Goal: Check status: Check status

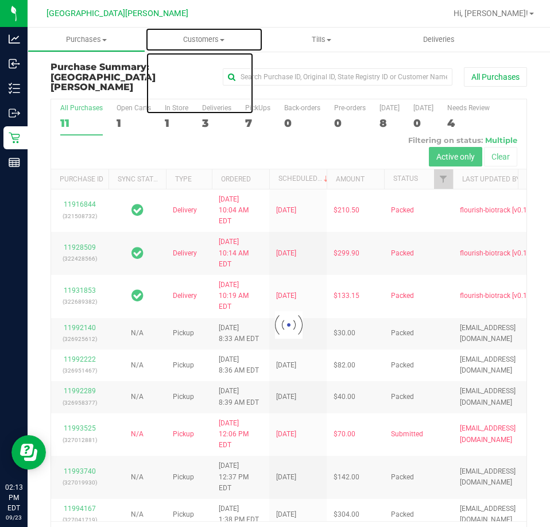
click at [196, 39] on span "Customers" at bounding box center [204, 39] width 117 height 10
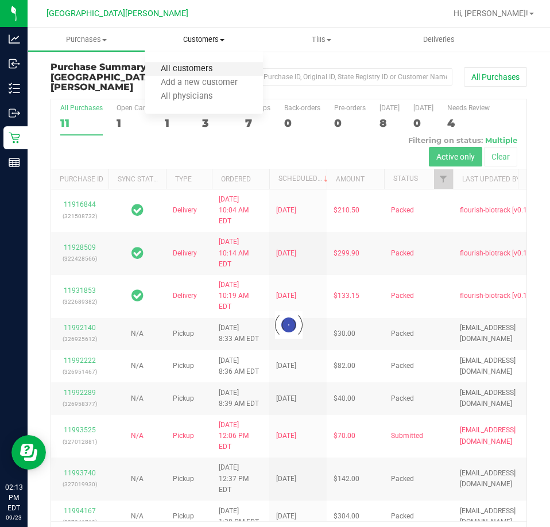
click at [192, 66] on span "All customers" at bounding box center [186, 69] width 83 height 10
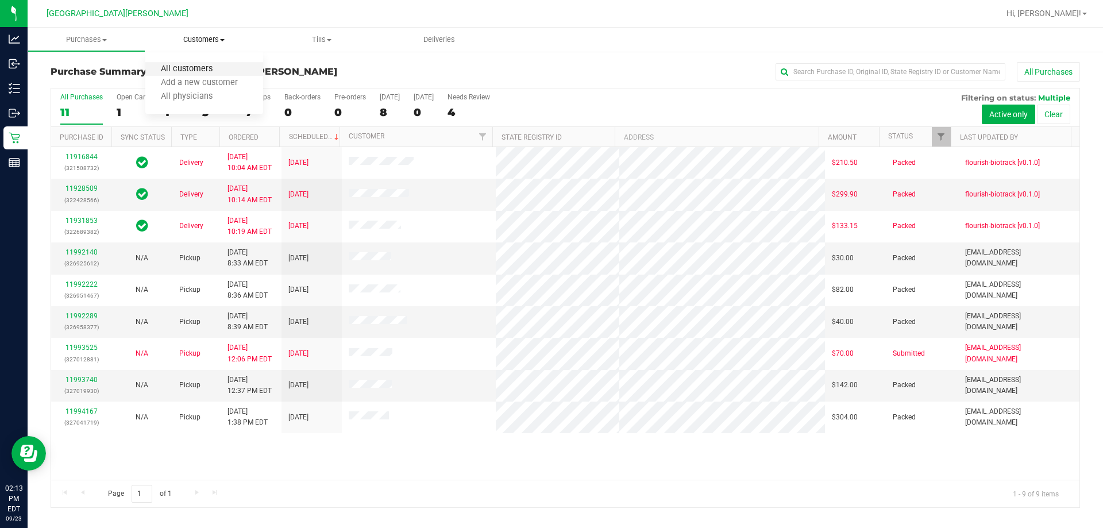
click at [199, 65] on span "All customers" at bounding box center [186, 69] width 83 height 10
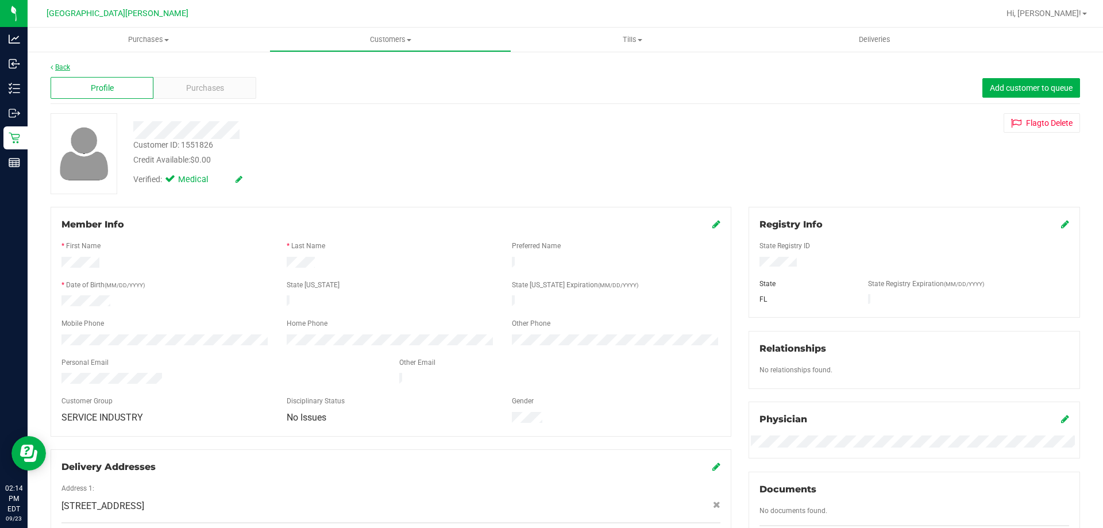
click at [64, 68] on link "Back" at bounding box center [61, 67] width 20 height 8
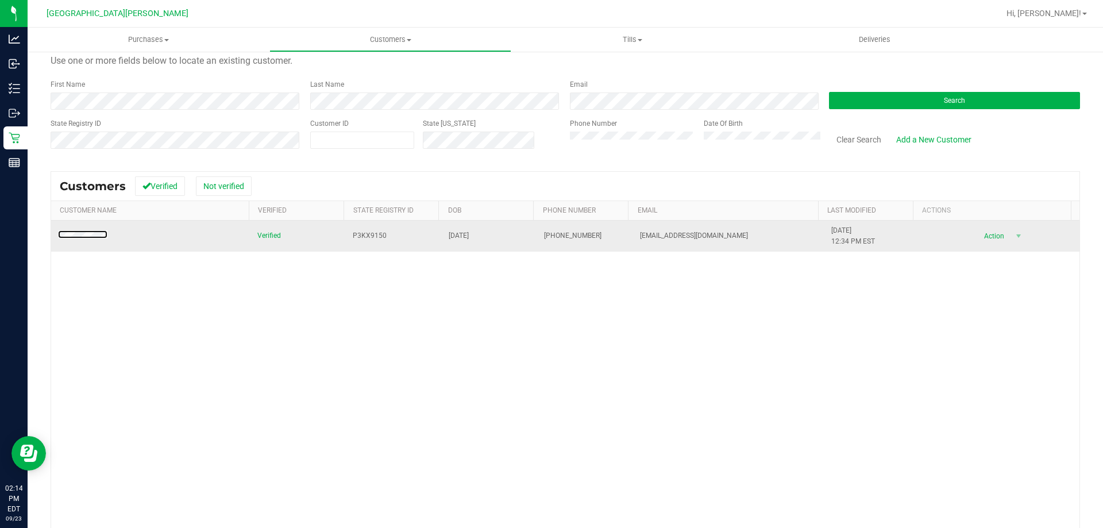
scroll to position [57, 0]
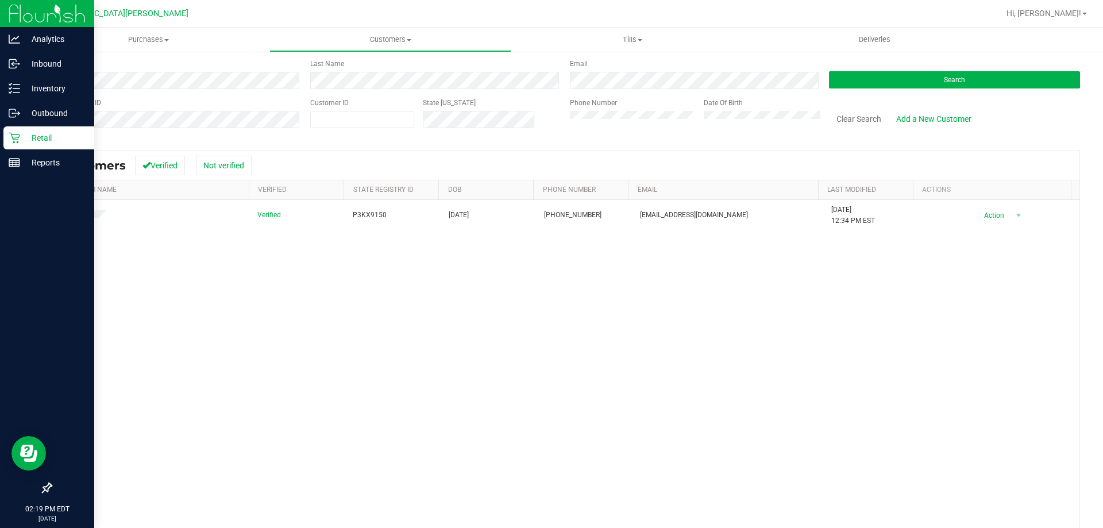
click at [26, 136] on p "Retail" at bounding box center [54, 138] width 69 height 14
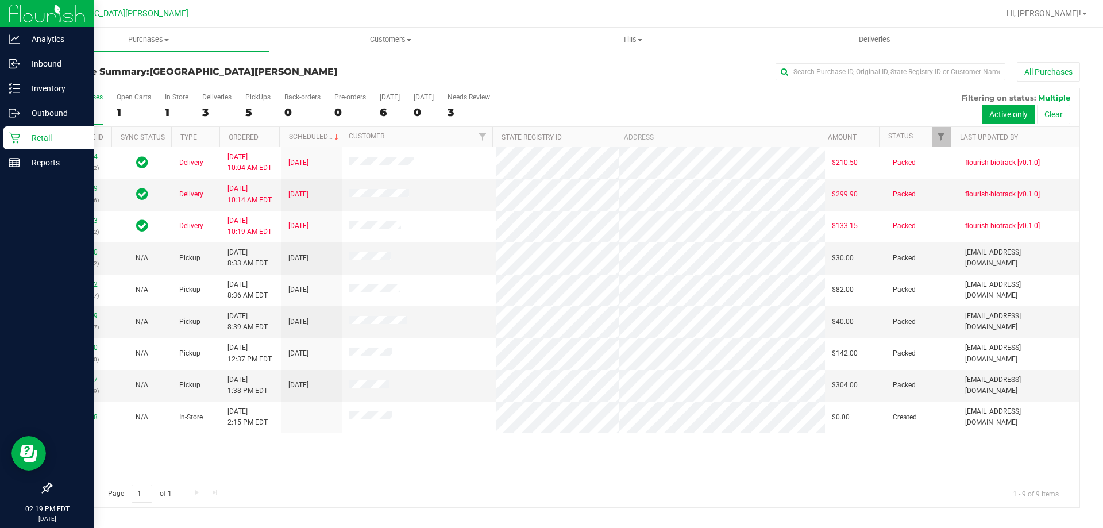
click at [24, 137] on p "Retail" at bounding box center [54, 138] width 69 height 14
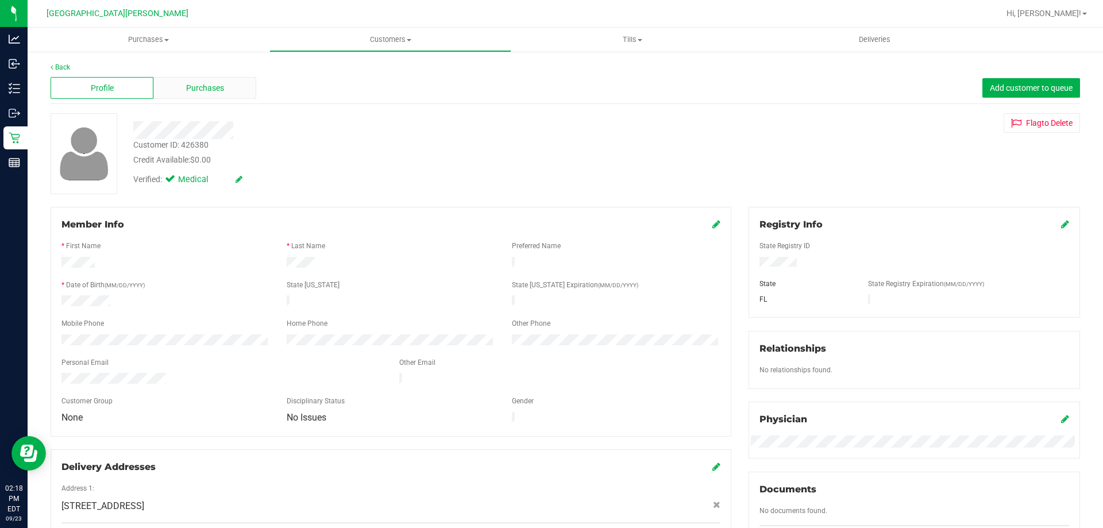
click at [204, 92] on span "Purchases" at bounding box center [205, 88] width 38 height 12
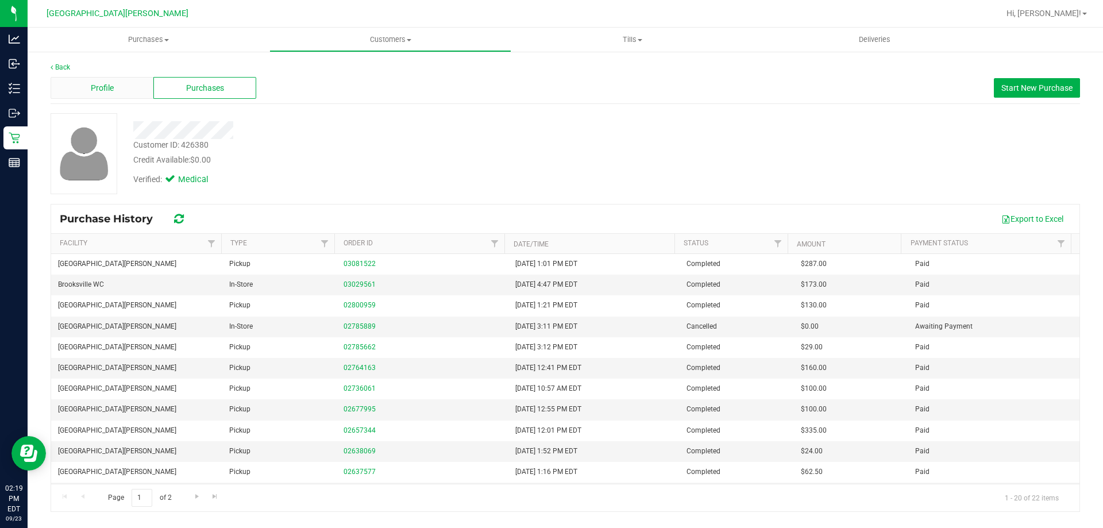
click at [114, 84] on div "Profile" at bounding box center [102, 88] width 103 height 22
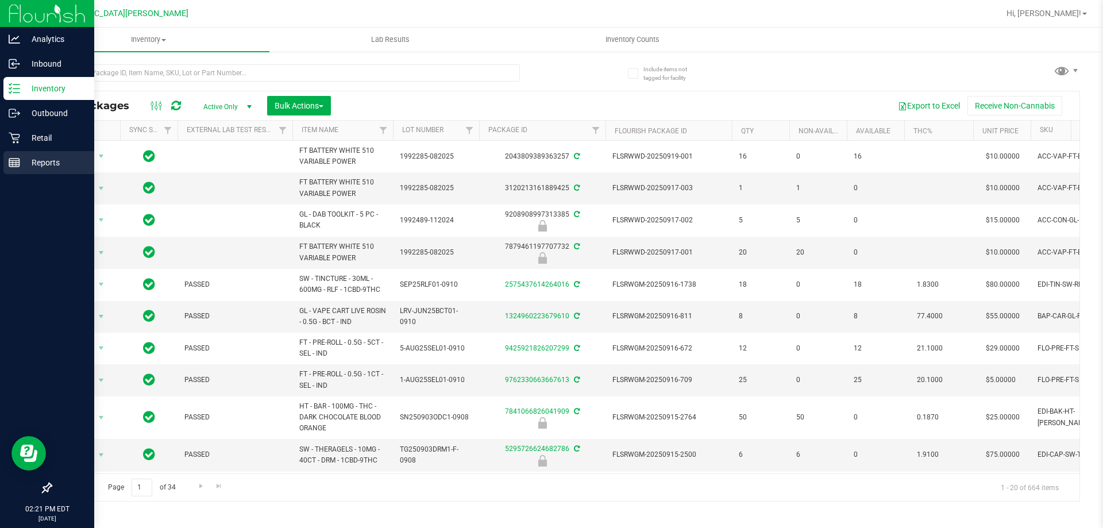
click at [25, 160] on p "Reports" at bounding box center [54, 163] width 69 height 14
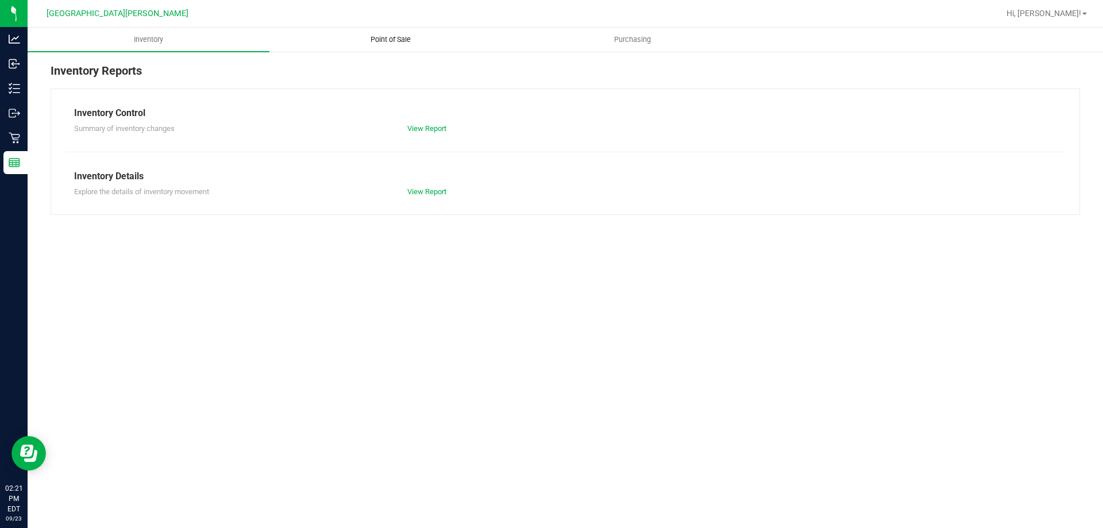
click at [394, 36] on span "Point of Sale" at bounding box center [390, 39] width 71 height 10
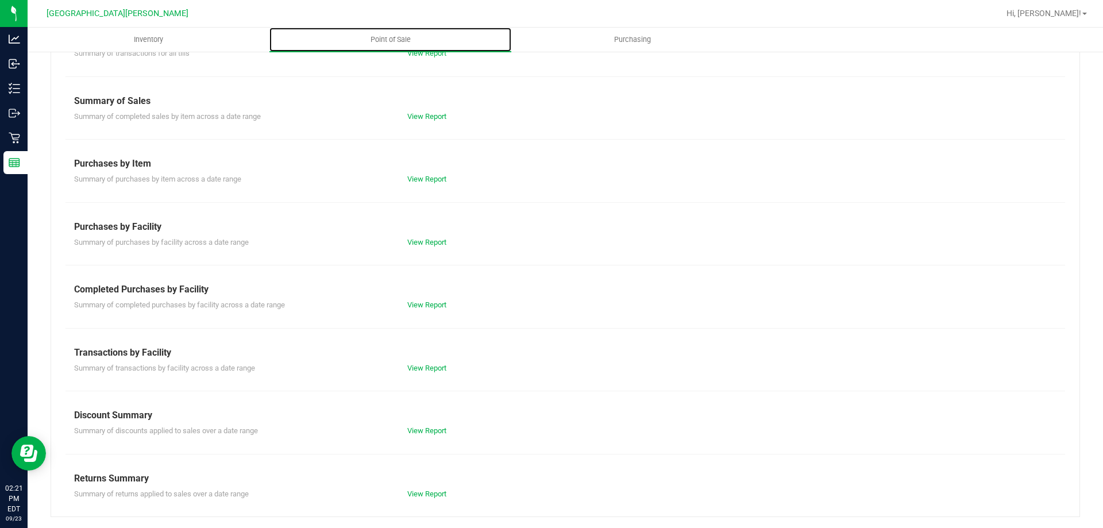
scroll to position [76, 0]
click at [431, 302] on link "View Report" at bounding box center [426, 304] width 39 height 9
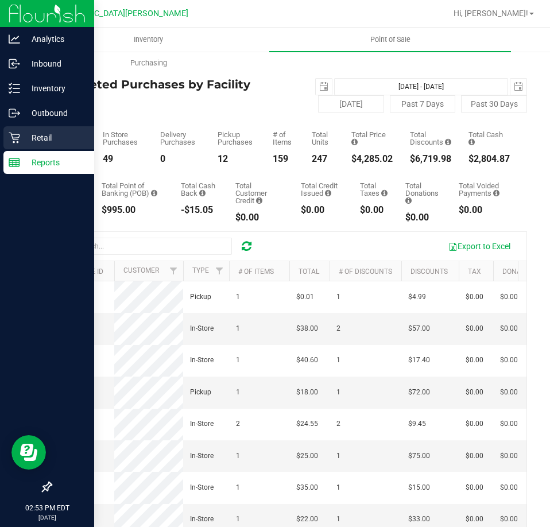
click at [14, 148] on div "Retail" at bounding box center [48, 137] width 91 height 23
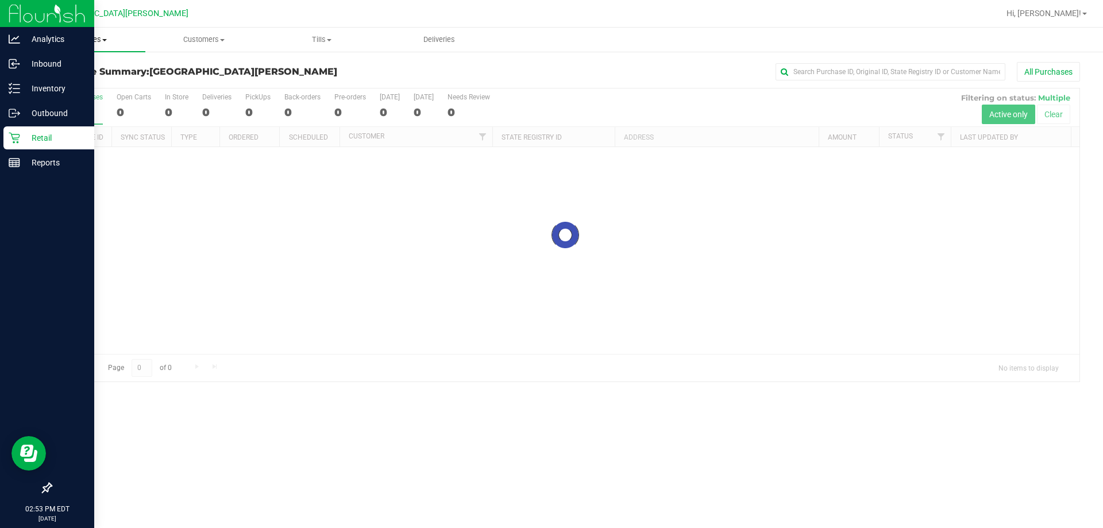
click at [82, 43] on span "Purchases" at bounding box center [87, 39] width 118 height 10
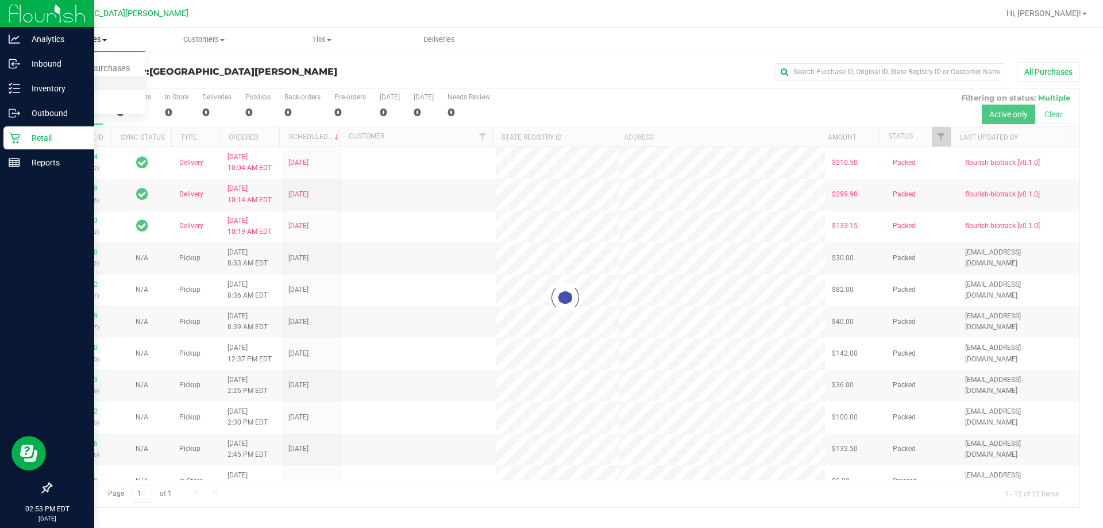
click at [59, 83] on span "Fulfillment" at bounding box center [63, 83] width 71 height 10
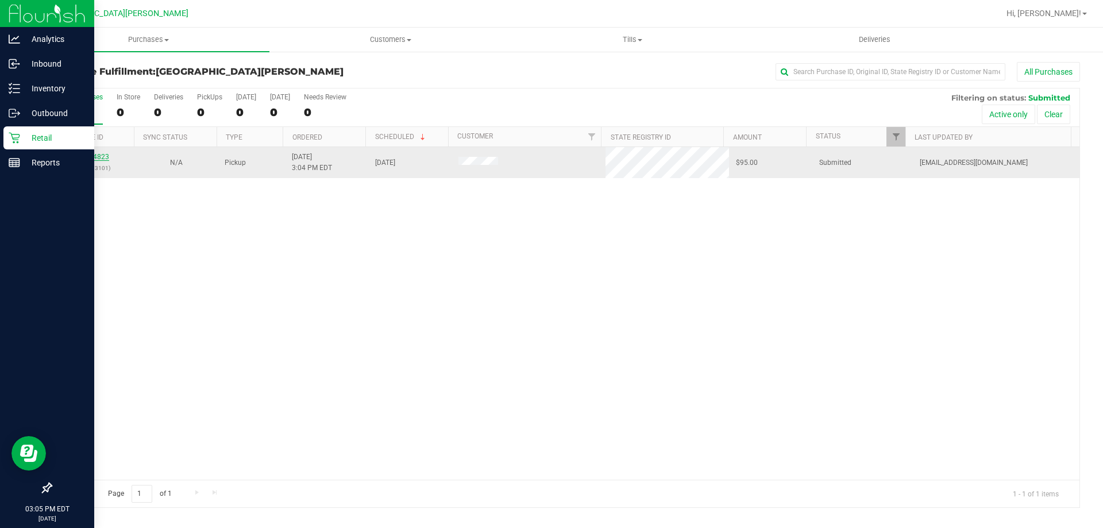
click at [101, 154] on link "11994823" at bounding box center [93, 157] width 32 height 8
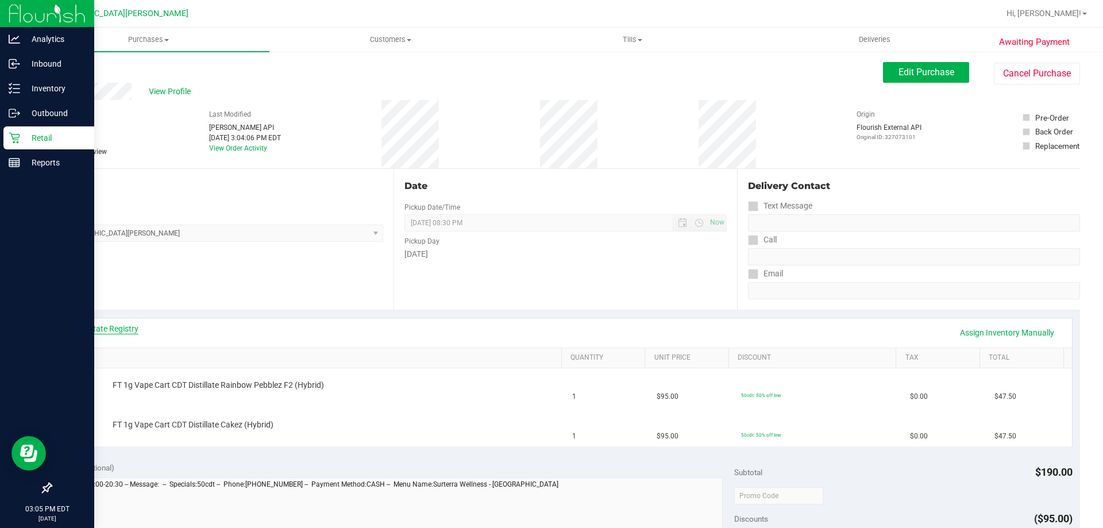
click at [110, 327] on link "View State Registry" at bounding box center [104, 328] width 69 height 11
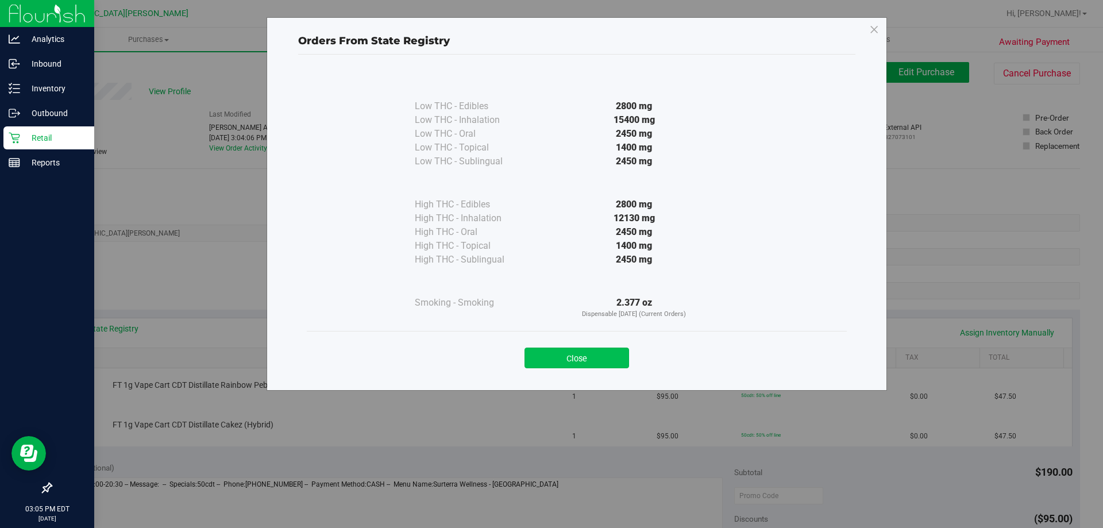
click at [585, 354] on button "Close" at bounding box center [576, 358] width 105 height 21
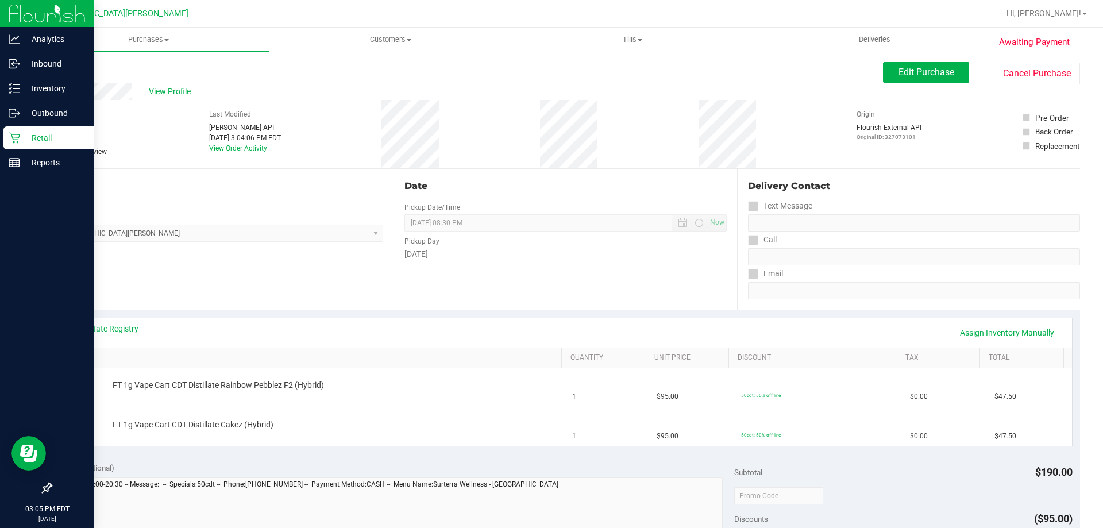
click at [376, 300] on div "Location Pickup Store [GEOGRAPHIC_DATA][PERSON_NAME] Select Store [PERSON_NAME]…" at bounding box center [222, 239] width 343 height 141
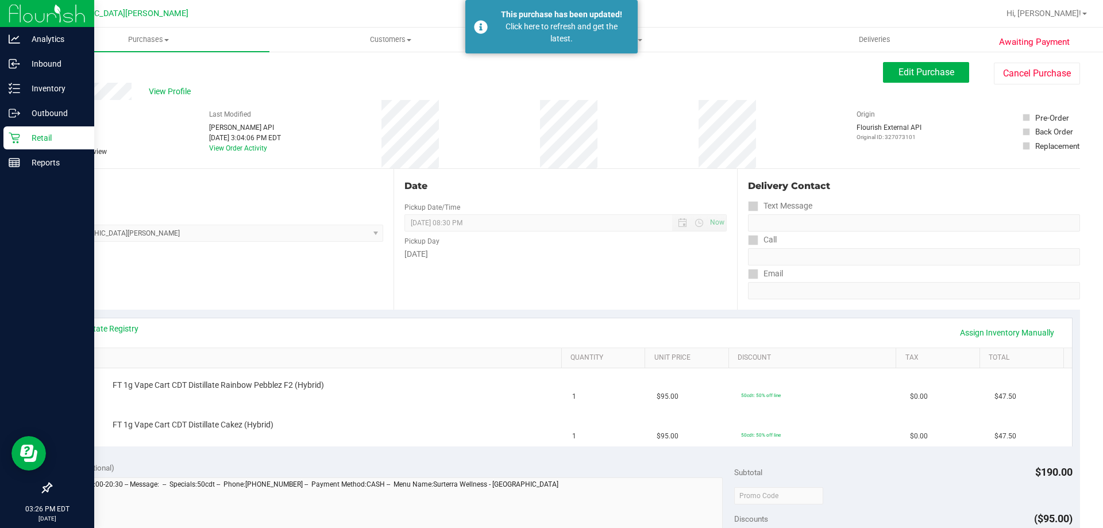
click at [47, 138] on p "Retail" at bounding box center [54, 138] width 69 height 14
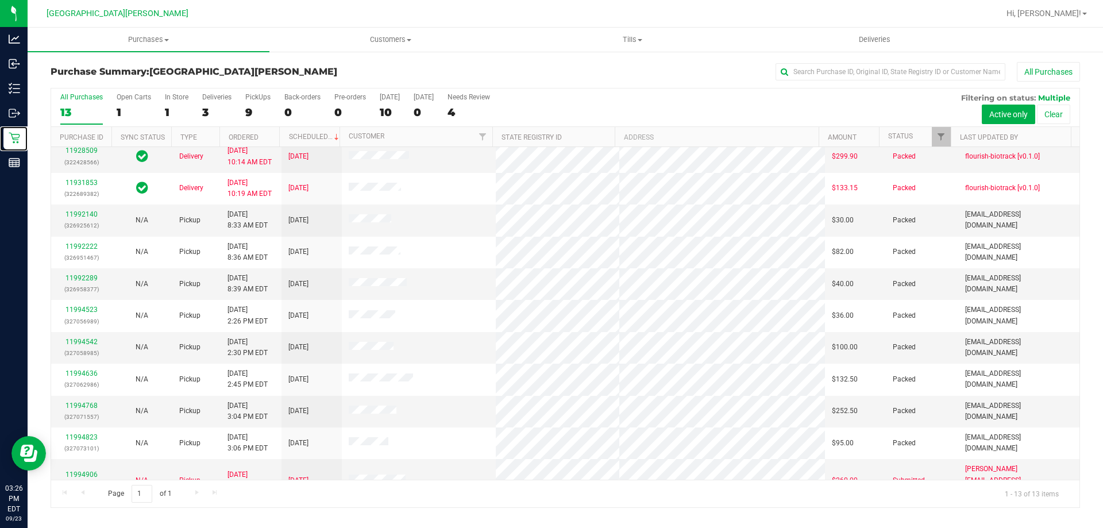
scroll to position [80, 0]
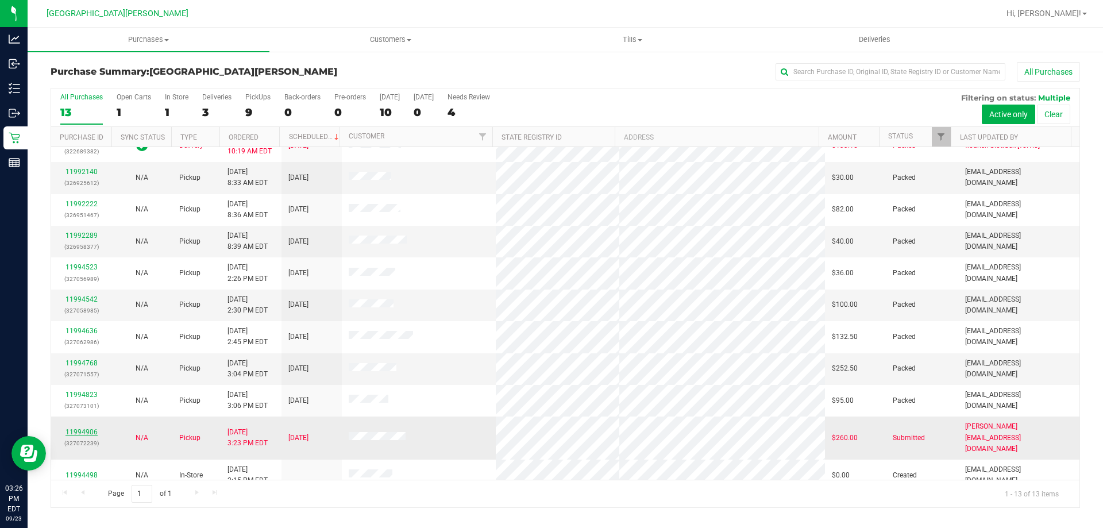
click at [88, 428] on link "11994906" at bounding box center [81, 432] width 32 height 8
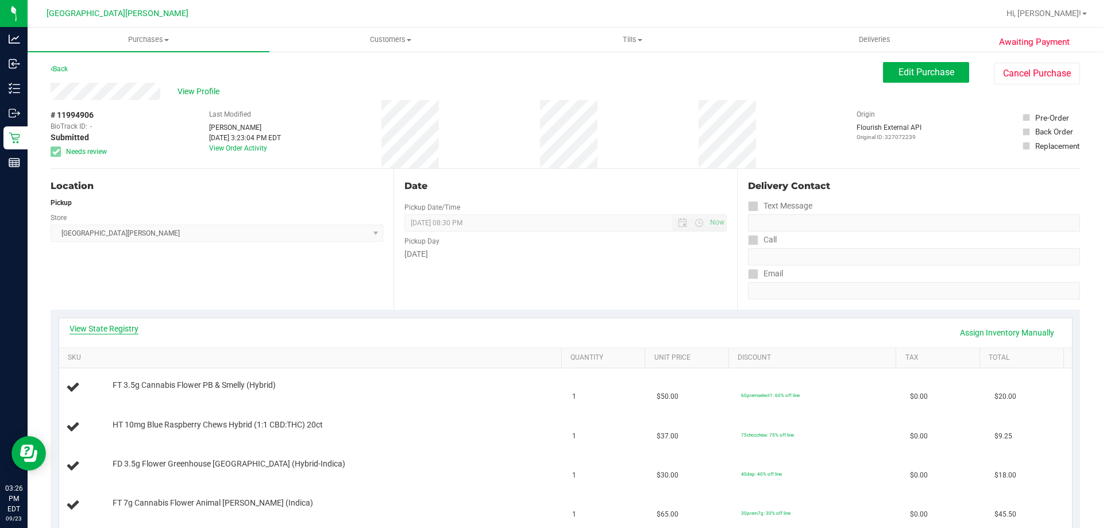
click at [99, 332] on link "View State Registry" at bounding box center [104, 328] width 69 height 11
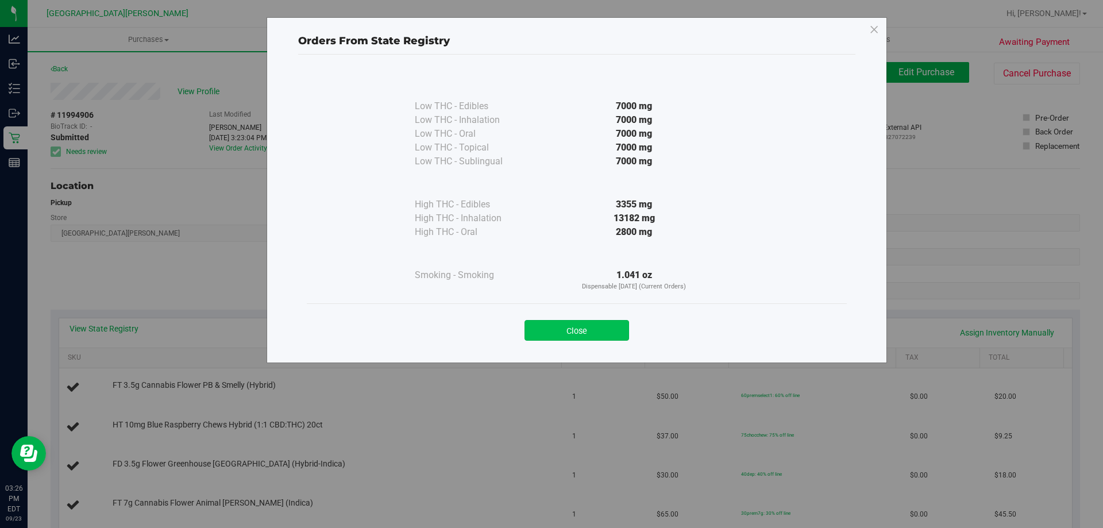
click at [569, 329] on button "Close" at bounding box center [576, 330] width 105 height 21
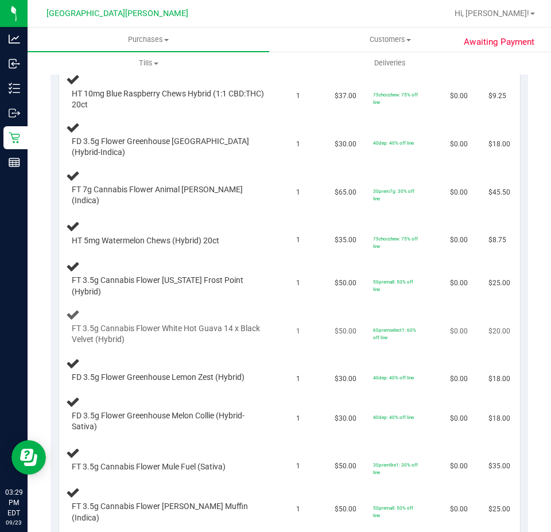
scroll to position [287, 0]
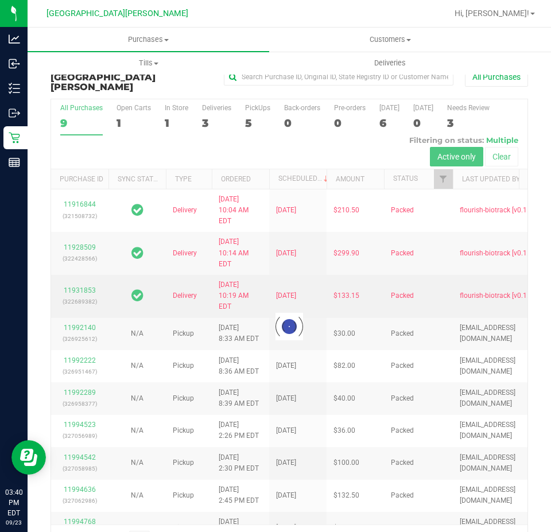
scroll to position [24, 0]
